Goal: Check status: Check status

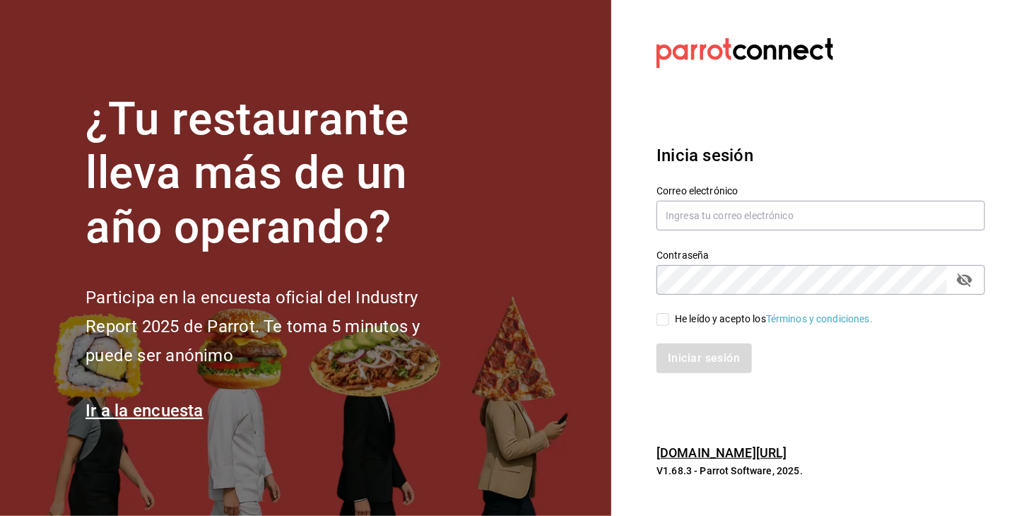
click at [753, 199] on div "Correo electrónico" at bounding box center [821, 208] width 329 height 47
click at [758, 211] on input "text" at bounding box center [821, 216] width 329 height 30
type input "[EMAIL_ADDRESS][DOMAIN_NAME]"
click at [662, 320] on input "He leído y acepto los Términos y condiciones." at bounding box center [663, 319] width 13 height 13
checkbox input "true"
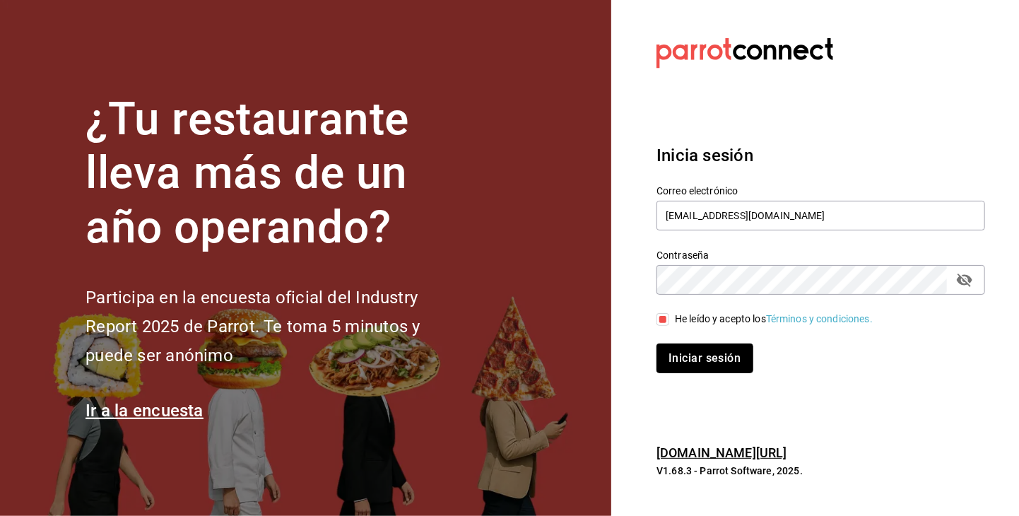
click at [696, 362] on button "Iniciar sesión" at bounding box center [705, 359] width 96 height 30
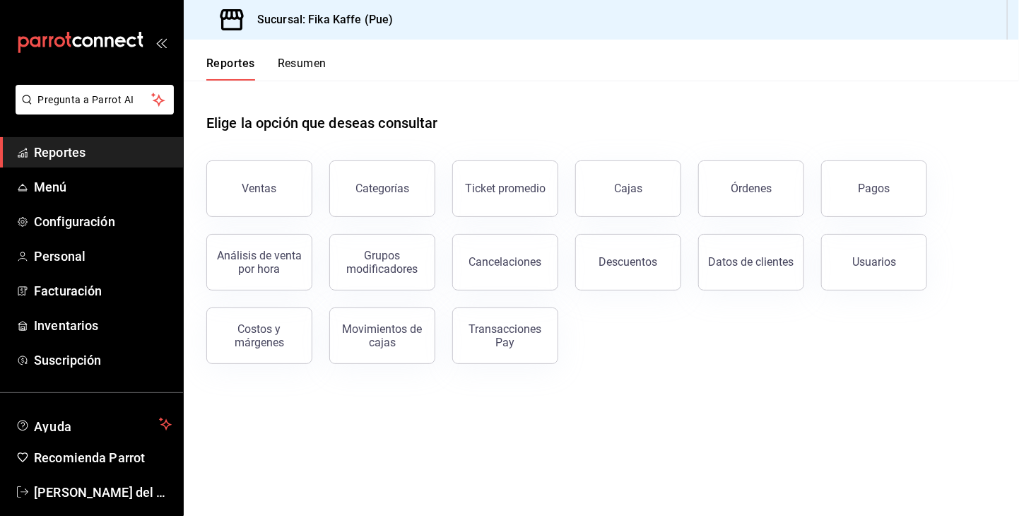
drag, startPoint x: 291, startPoint y: 64, endPoint x: 294, endPoint y: 78, distance: 14.4
click at [291, 64] on button "Resumen" at bounding box center [302, 69] width 49 height 24
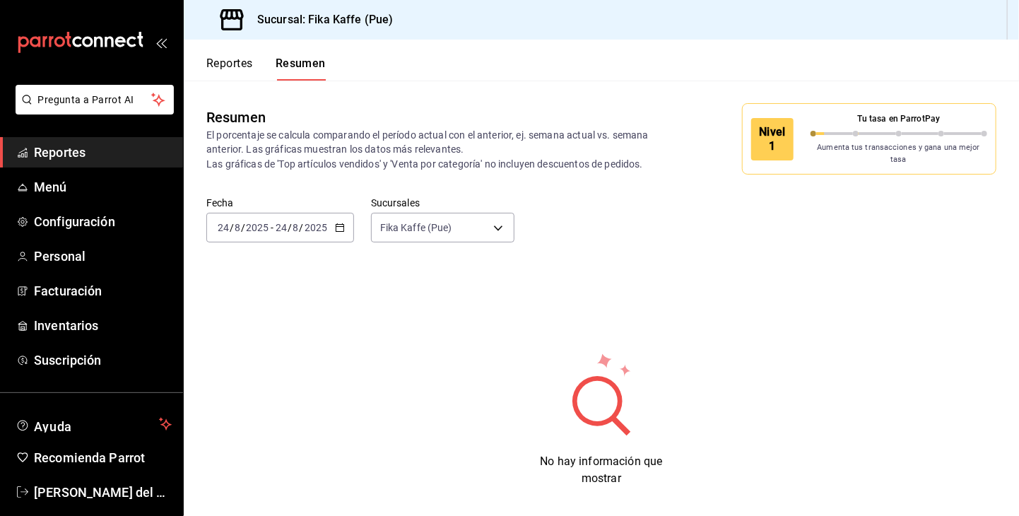
click at [339, 230] on div "2025-08-24 24 / 8 / 2025 - 2025-08-24 24 / 8 / 2025" at bounding box center [280, 228] width 148 height 30
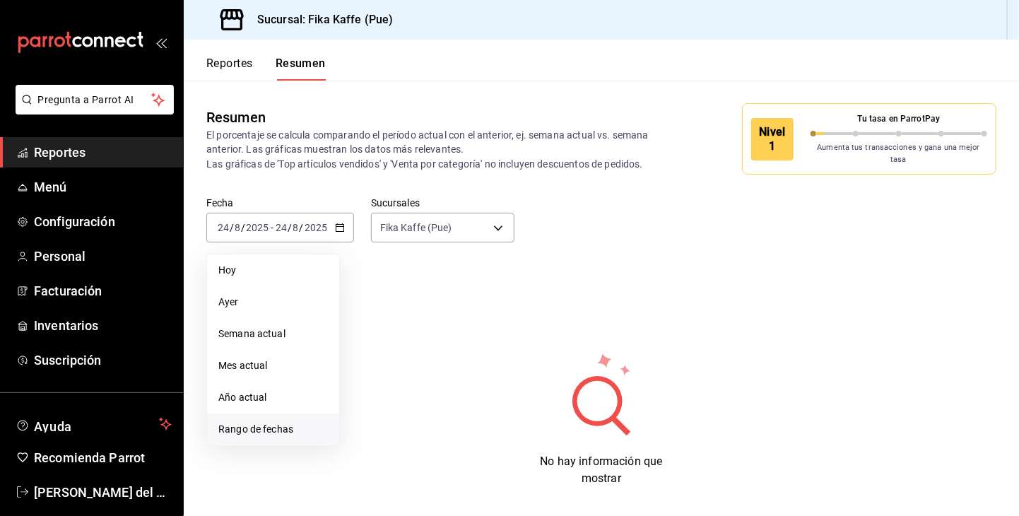
click at [294, 423] on span "Rango de fechas" at bounding box center [273, 429] width 110 height 15
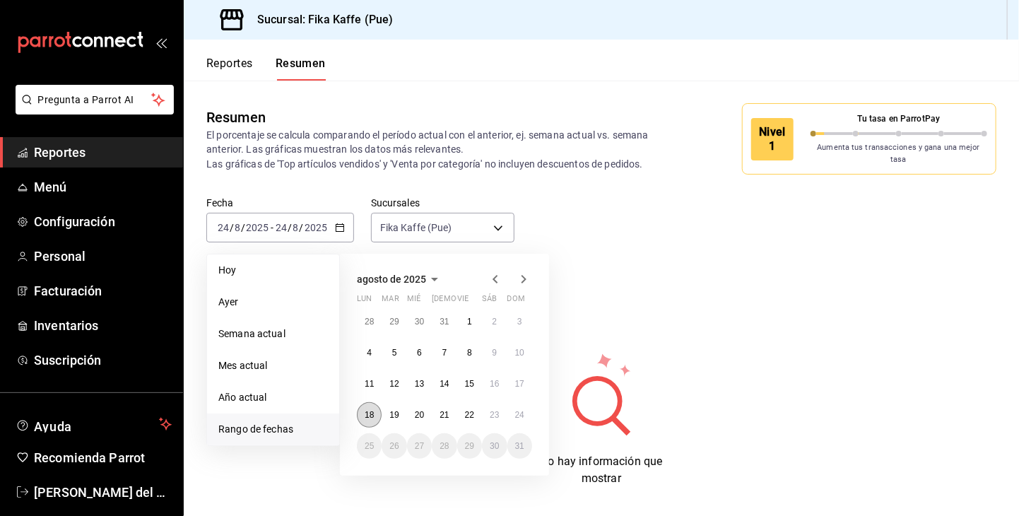
click at [373, 410] on abbr "18" at bounding box center [369, 415] width 9 height 10
click at [428, 411] on button "20" at bounding box center [419, 414] width 25 height 25
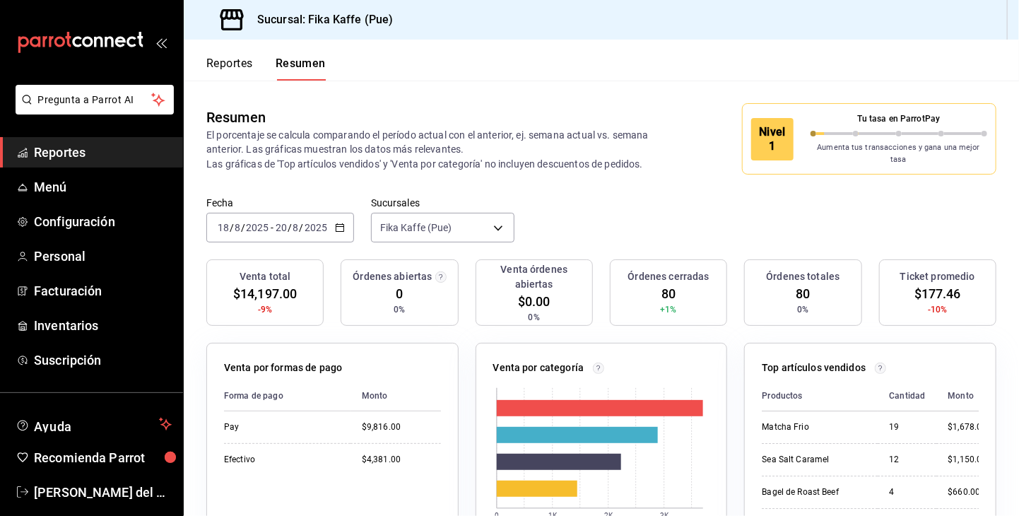
click at [344, 216] on div "2025-08-18 18 / 8 / 2025 - 2025-08-20 20 / 8 / 2025" at bounding box center [280, 228] width 148 height 30
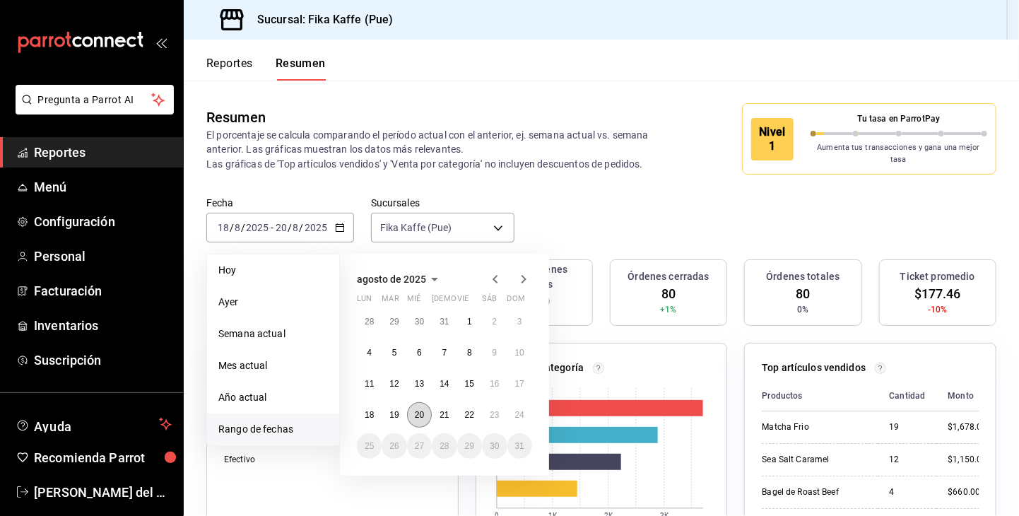
click at [421, 410] on abbr "20" at bounding box center [419, 415] width 9 height 10
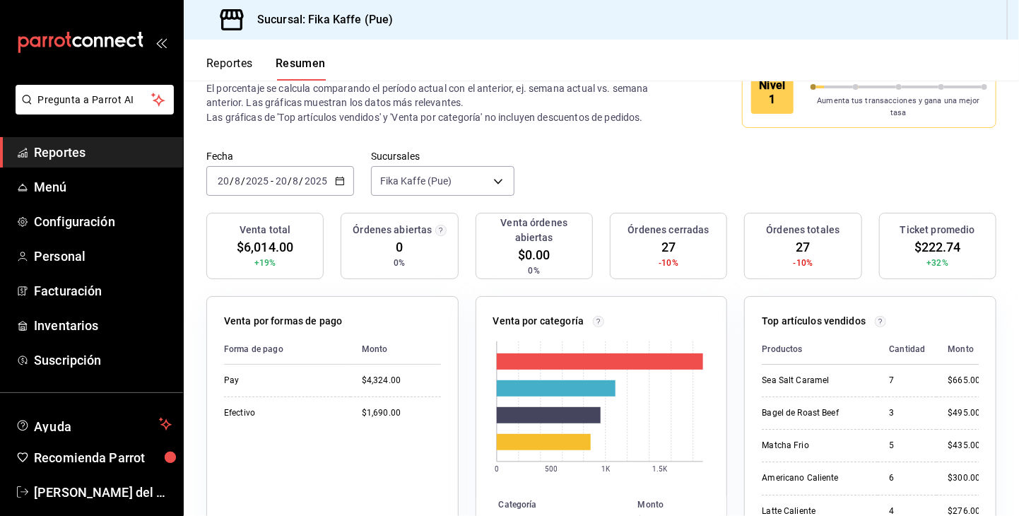
scroll to position [71, 0]
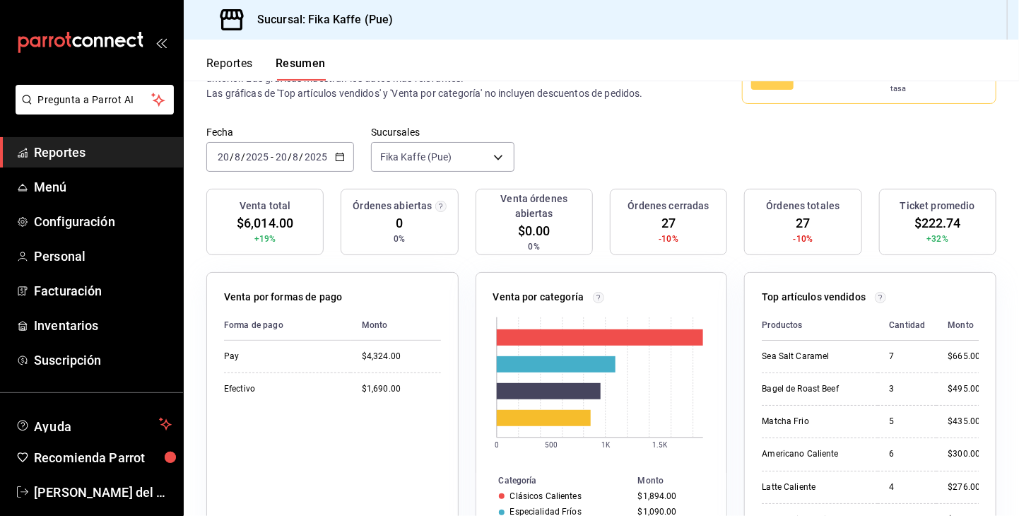
click at [354, 148] on div "Fecha 2025-08-20 20 / 8 / 2025 - 2025-08-20 20 / 8 / 2025 Sucursales Fika Kaffe…" at bounding box center [602, 158] width 836 height 62
click at [339, 152] on icon "button" at bounding box center [340, 157] width 10 height 10
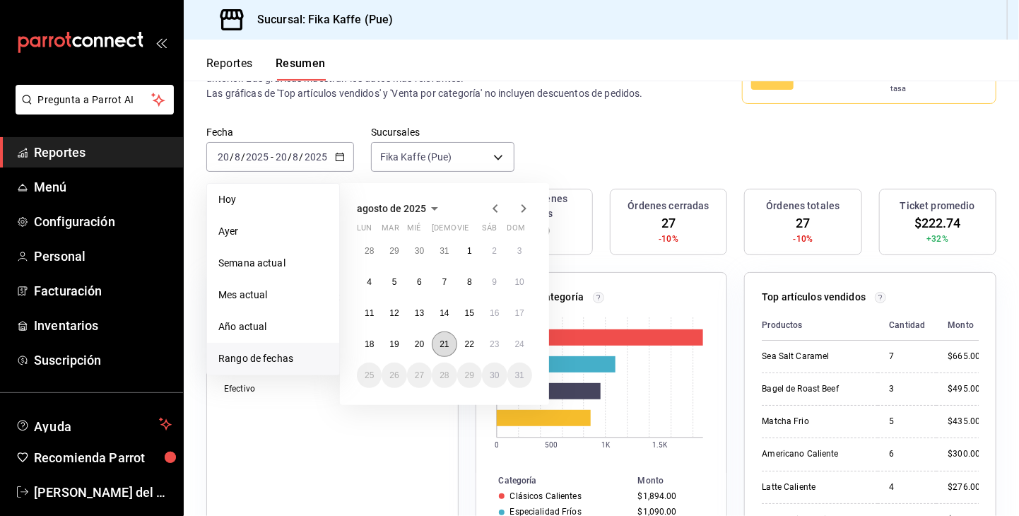
click at [447, 340] on abbr "21" at bounding box center [444, 344] width 9 height 10
